Goal: Check status: Check status

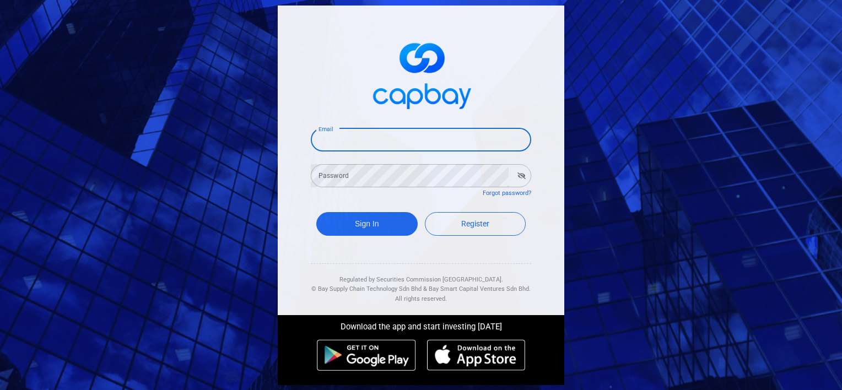
click at [398, 140] on input "Email" at bounding box center [421, 139] width 220 height 23
type input "[EMAIL_ADDRESS][DOMAIN_NAME]"
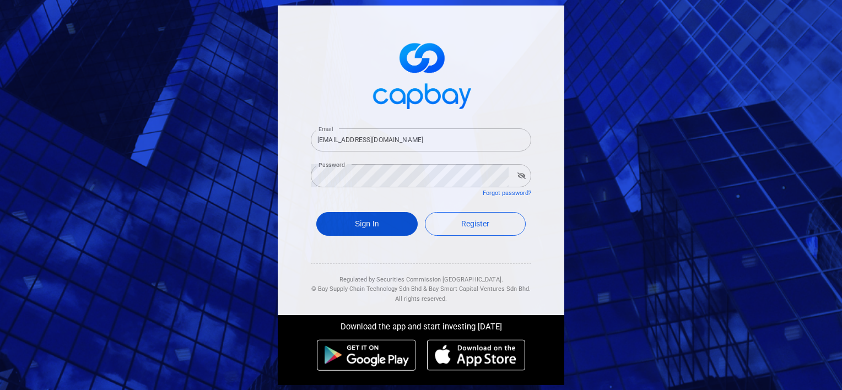
click at [392, 216] on button "Sign In" at bounding box center [366, 224] width 101 height 24
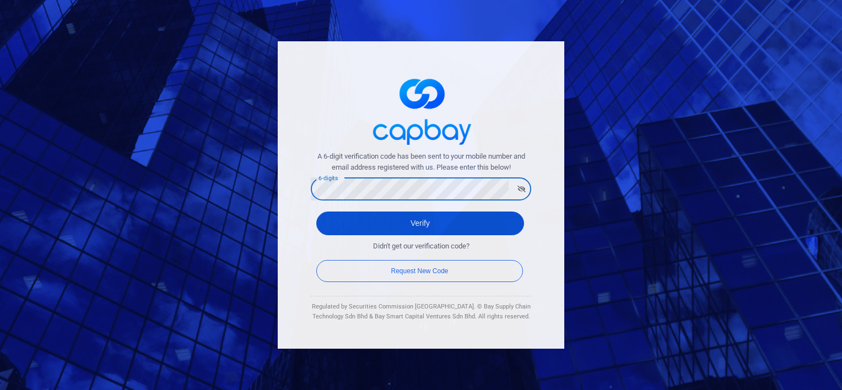
click at [382, 221] on button "Verify" at bounding box center [420, 224] width 208 height 24
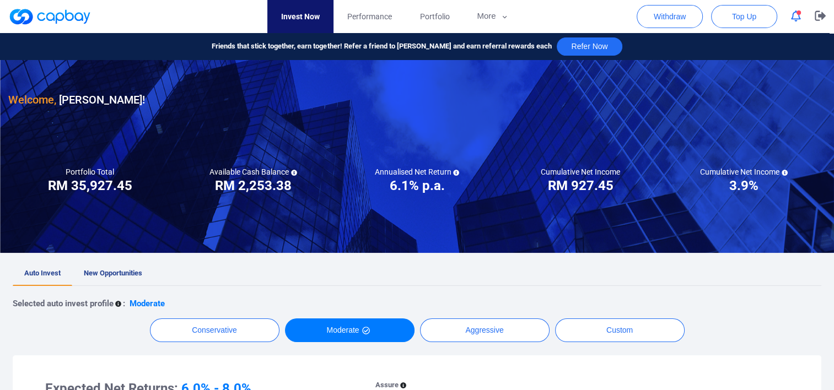
click at [802, 15] on button "button" at bounding box center [795, 16] width 21 height 17
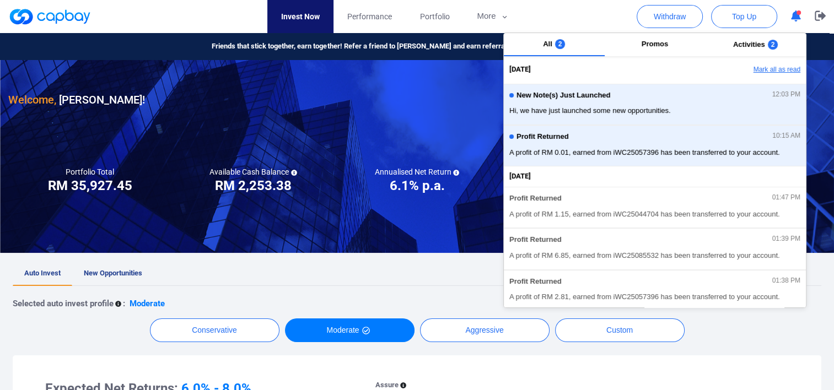
click at [769, 66] on button "Mark all as read" at bounding box center [746, 70] width 118 height 19
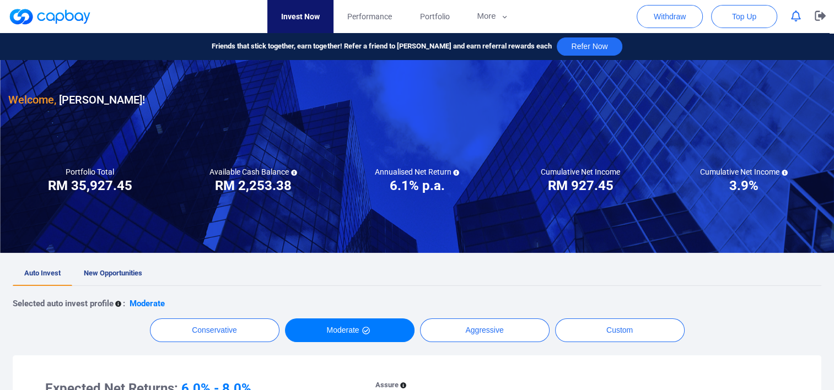
click at [317, 196] on div at bounding box center [417, 156] width 834 height 193
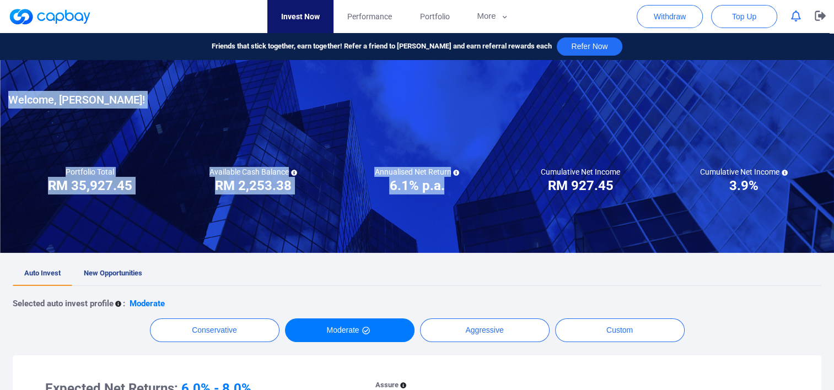
drag, startPoint x: 196, startPoint y: 194, endPoint x: 453, endPoint y: 190, distance: 257.3
drag, startPoint x: 453, startPoint y: 190, endPoint x: 357, endPoint y: 248, distance: 112.7
click at [357, 248] on div at bounding box center [417, 156] width 834 height 193
click at [306, 194] on div at bounding box center [417, 156] width 834 height 193
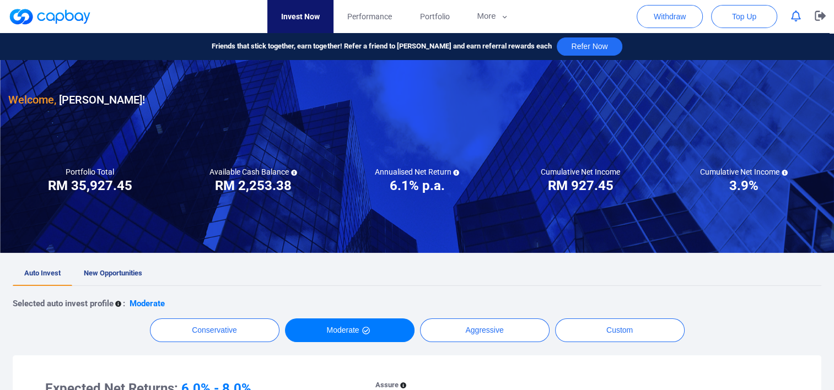
click at [259, 189] on h3 "RM 2,253.38" at bounding box center [253, 186] width 77 height 18
drag, startPoint x: 259, startPoint y: 189, endPoint x: 246, endPoint y: 218, distance: 31.3
click at [246, 218] on div at bounding box center [417, 156] width 834 height 193
